Goal: Task Accomplishment & Management: Use online tool/utility

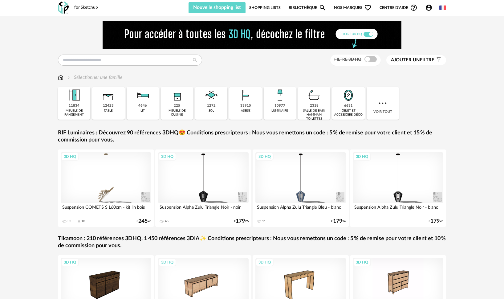
click at [270, 6] on link "Shopping Lists" at bounding box center [264, 7] width 31 height 11
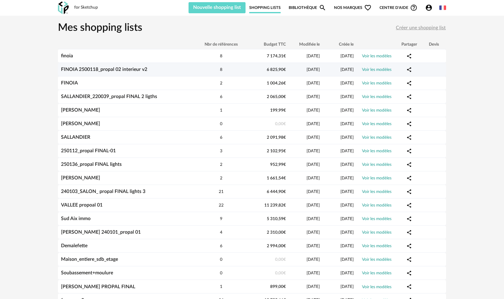
click at [103, 70] on link "FINOIA 2500118_propal 02 interieur v2" at bounding box center [104, 69] width 86 height 5
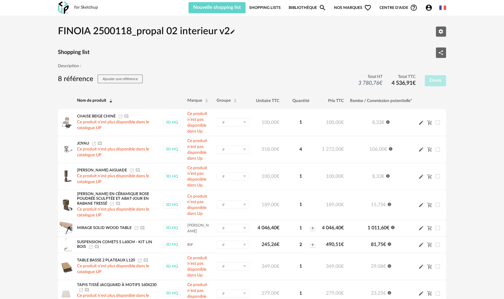
click at [266, 2] on div "for Sketchup Nouvelle shopping list Mettre à jour ma Shopping List Refresh icon…" at bounding box center [251, 8] width 399 height 16
click at [266, 8] on link "Shopping Lists" at bounding box center [264, 7] width 31 height 11
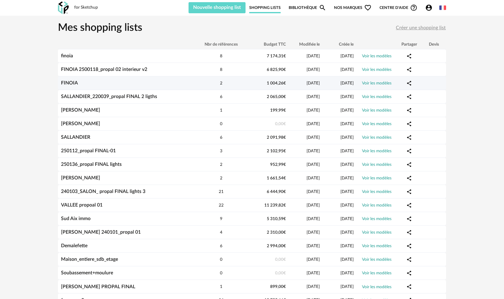
click at [72, 84] on link "FINOIA" at bounding box center [69, 82] width 17 height 5
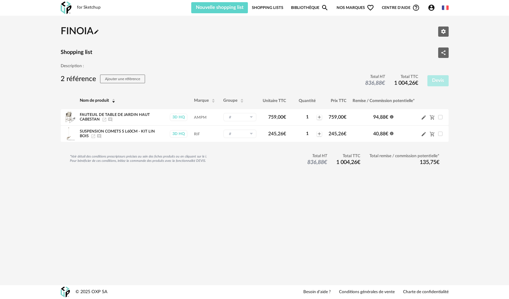
click at [266, 6] on link "Shopping Lists" at bounding box center [267, 7] width 31 height 11
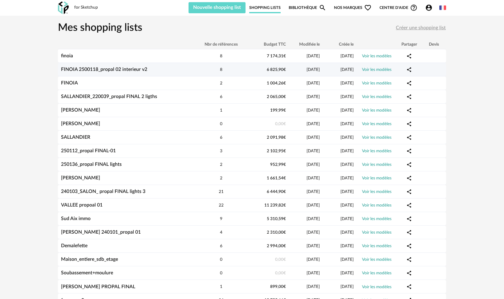
click at [89, 69] on link "FINOIA 2500118_propal 02 interieur v2" at bounding box center [104, 69] width 86 height 5
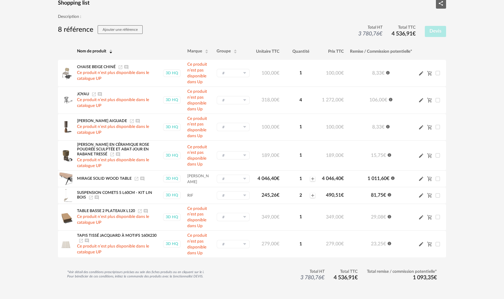
scroll to position [39, 0]
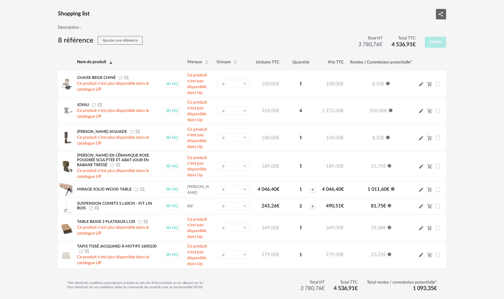
click at [16, 114] on div "FINOIA 2500118_propal 02 interieur v2 Pencil icon Editer les paramètres Shoppin…" at bounding box center [252, 146] width 504 height 339
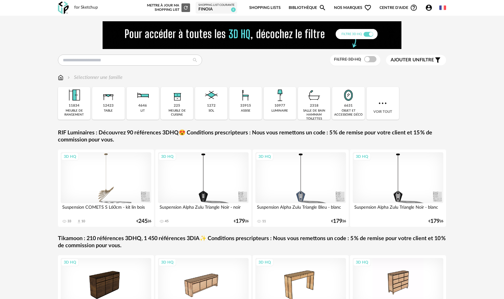
click at [187, 8] on icon "Refresh icon" at bounding box center [186, 8] width 6 height 6
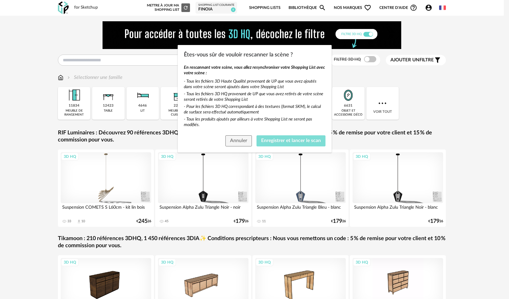
click at [281, 140] on span "Enregistrer et lancer le scan" at bounding box center [291, 140] width 60 height 5
